Goal: Communication & Community: Ask a question

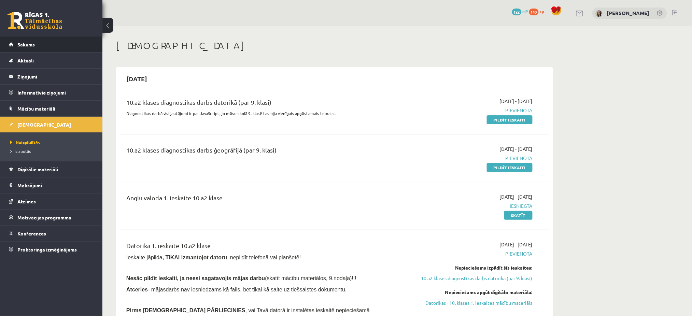
click at [24, 43] on span "Sākums" at bounding box center [25, 44] width 17 height 6
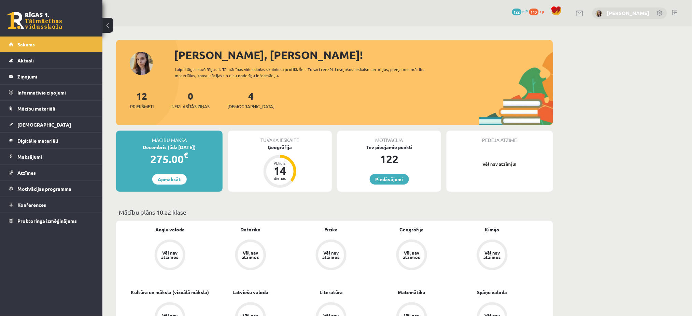
click at [636, 15] on link "[PERSON_NAME]" at bounding box center [628, 13] width 43 height 7
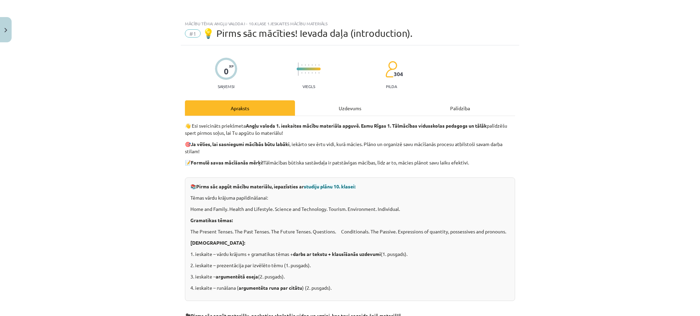
scroll to position [733, 0]
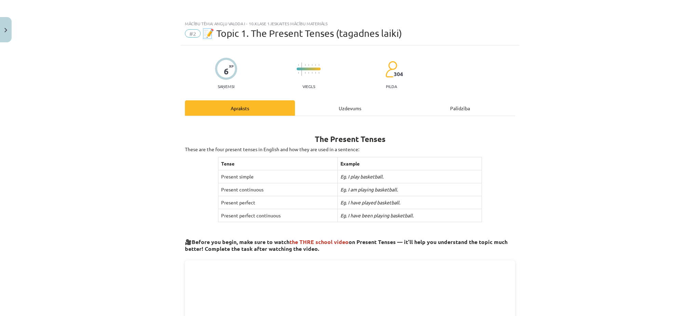
scroll to position [17, 0]
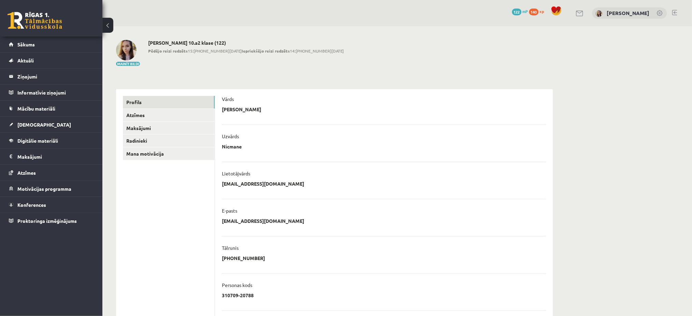
click at [584, 12] on link at bounding box center [580, 14] width 8 height 6
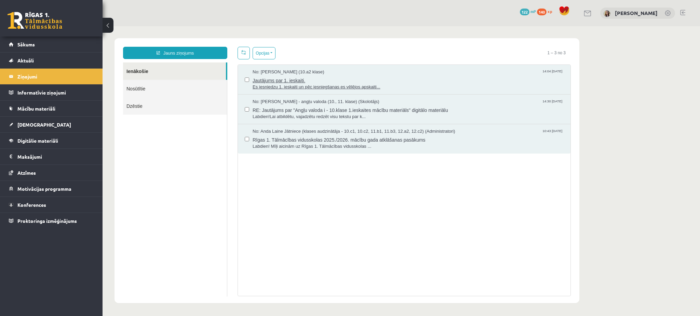
click at [313, 86] on span "Es iesniedzu 1. ieskaiti un pēc iesniegšanas es vēlējos apskaiti..." at bounding box center [407, 87] width 311 height 6
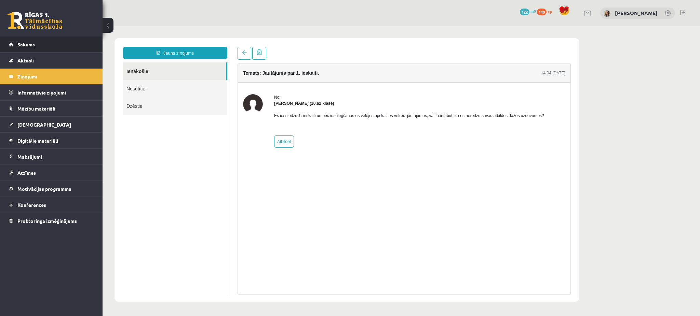
click at [32, 44] on span "Sākums" at bounding box center [25, 44] width 17 height 6
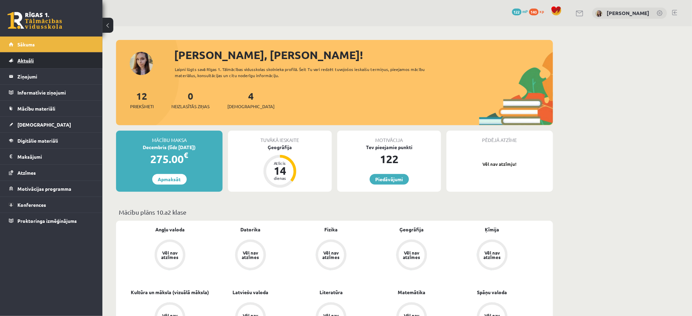
click at [22, 58] on span "Aktuāli" at bounding box center [25, 60] width 16 height 6
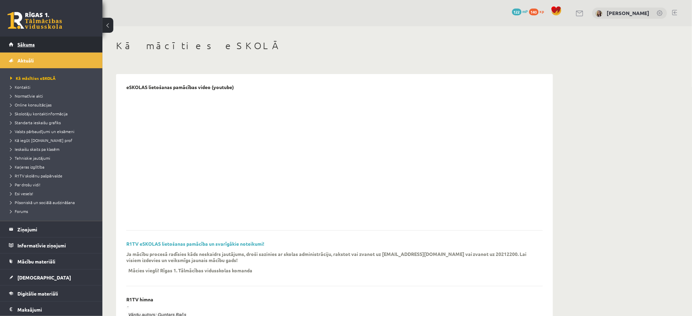
click at [30, 43] on span "Sākums" at bounding box center [25, 44] width 17 height 6
